Goal: Find specific page/section: Find specific page/section

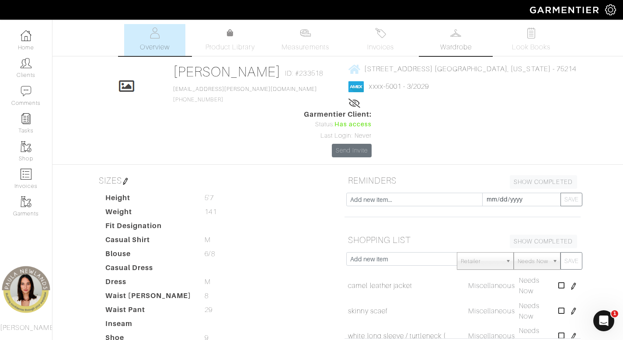
click at [462, 30] on link "Wardrobe" at bounding box center [455, 40] width 61 height 32
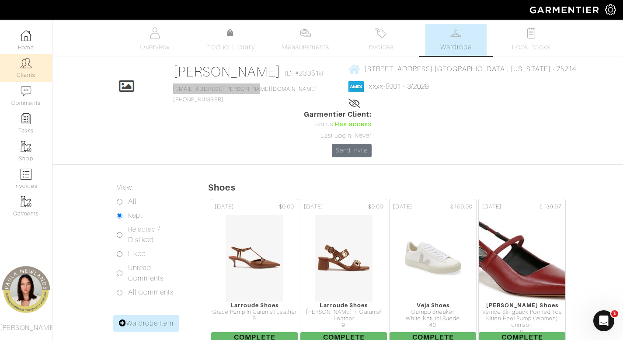
click at [34, 67] on link "Clients" at bounding box center [26, 68] width 52 height 28
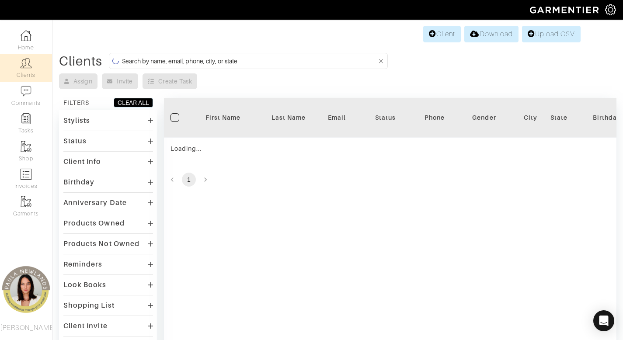
click at [244, 65] on input at bounding box center [249, 61] width 255 height 11
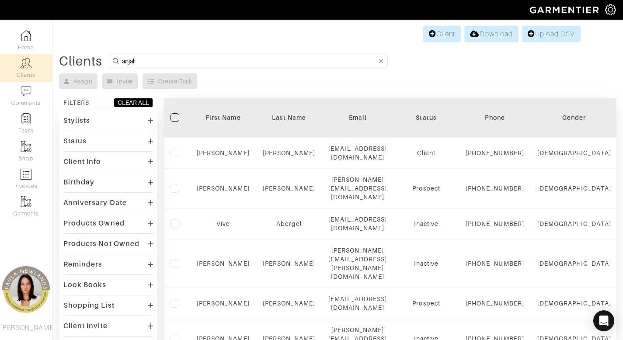
type input "anjali"
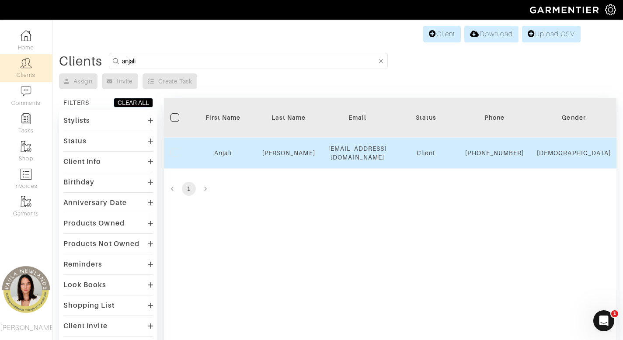
click at [219, 157] on div "Anjali" at bounding box center [223, 153] width 52 height 9
click at [220, 156] on link "Anjali" at bounding box center [222, 152] width 17 height 7
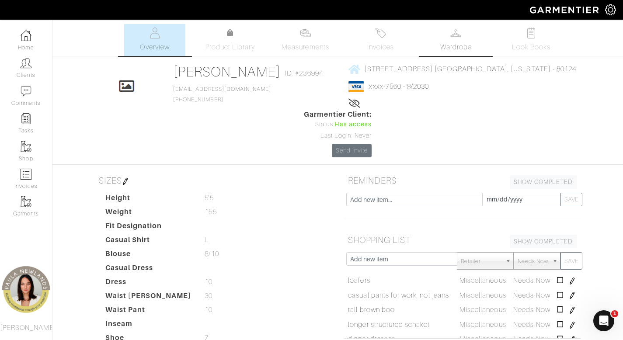
click at [461, 38] on link "Wardrobe" at bounding box center [455, 40] width 61 height 32
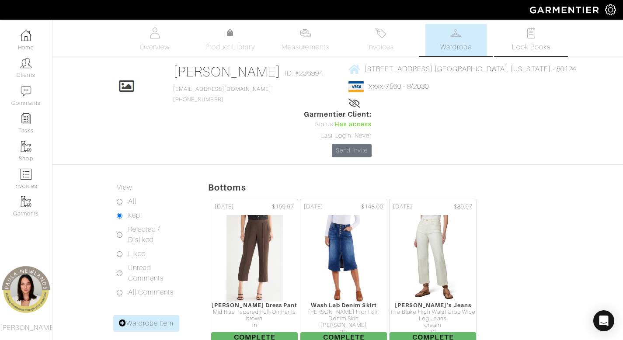
click at [538, 34] on link "Look Books" at bounding box center [530, 40] width 61 height 32
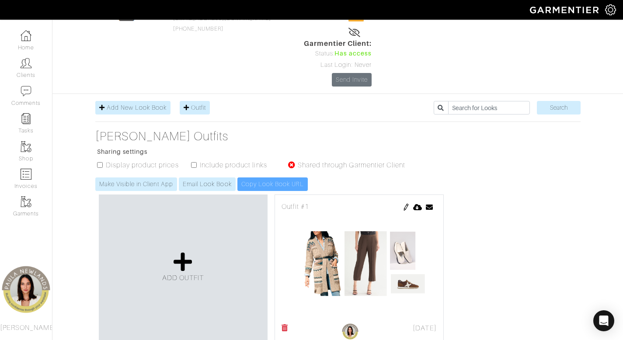
scroll to position [154, 0]
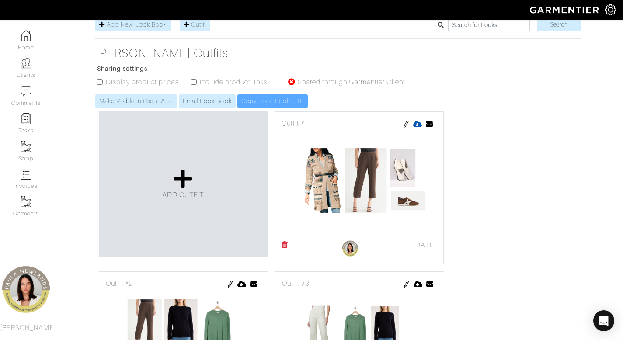
click at [415, 121] on icon at bounding box center [417, 124] width 9 height 7
click at [241, 281] on icon at bounding box center [241, 284] width 9 height 7
click at [418, 281] on icon at bounding box center [417, 284] width 9 height 7
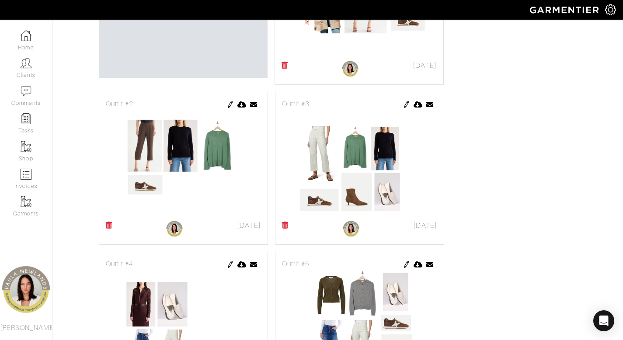
scroll to position [389, 0]
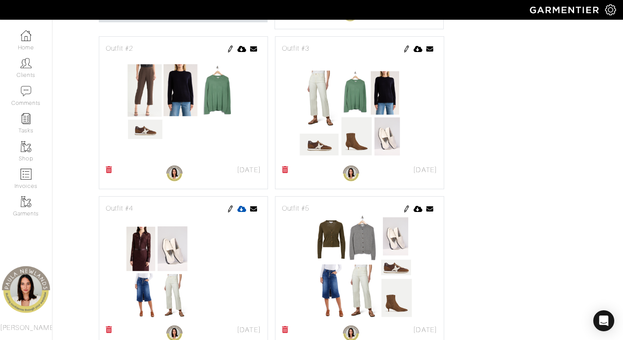
click at [243, 205] on icon at bounding box center [241, 208] width 9 height 7
click at [415, 205] on icon at bounding box center [417, 208] width 9 height 7
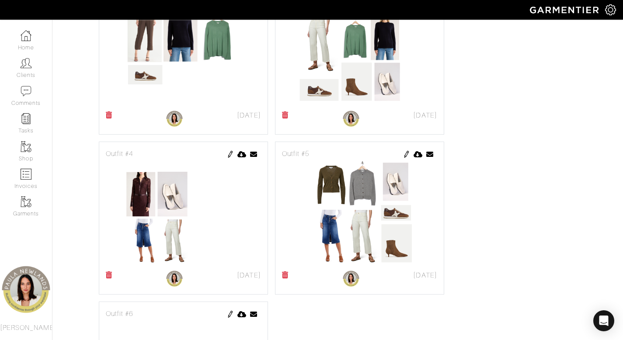
scroll to position [535, 0]
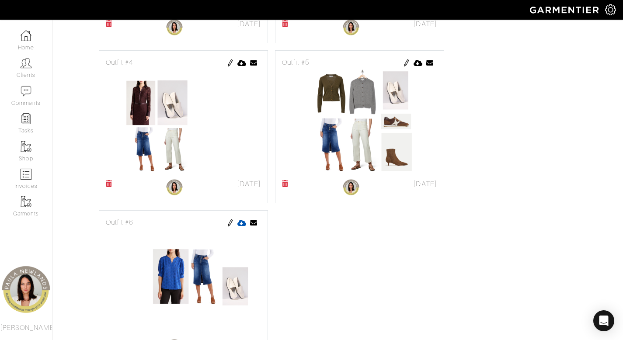
click at [242, 219] on icon at bounding box center [241, 222] width 9 height 7
